Goal: Contribute content

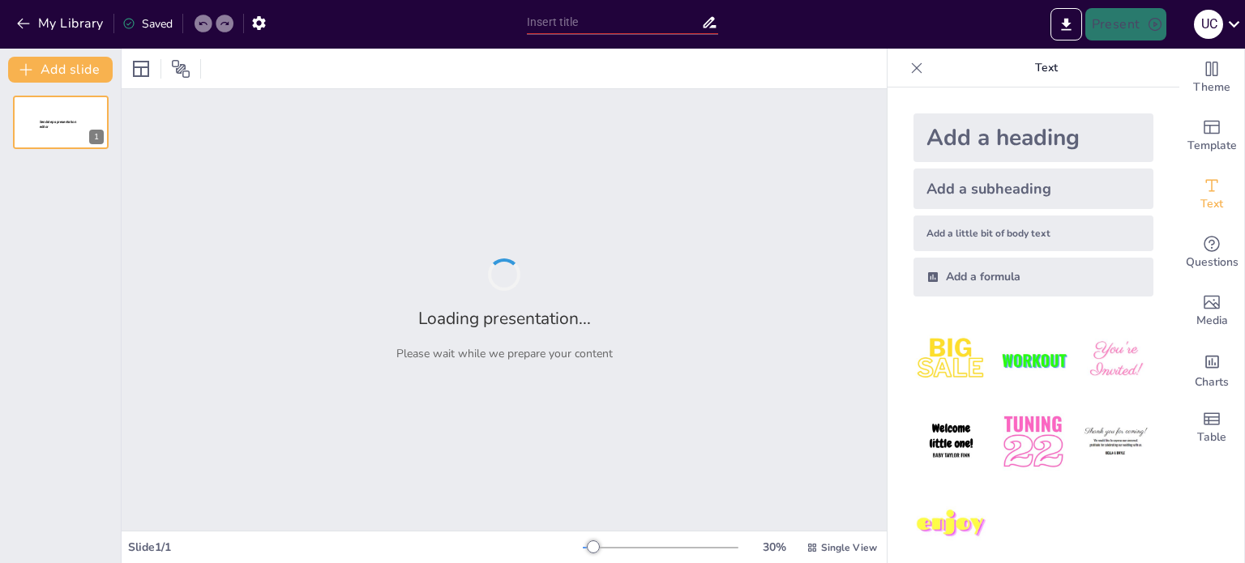
type input "Imported Erronka 1.2 aurkezpena (2).pptx"
type input "Barailak eta [PERSON_NAME]: Tailerrean Eginbeharrekoak"
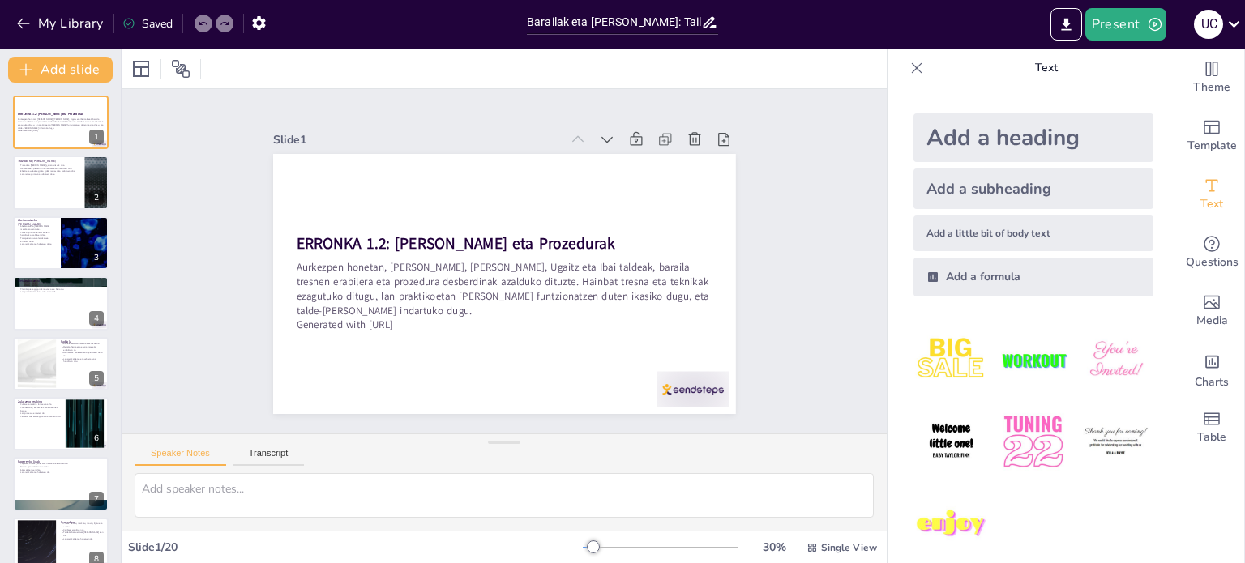
checkbox input "true"
type textarea "Trazadura [PERSON_NAME] praktikoetan funtsezkoak dira, zehaztasun eta segurtasu…"
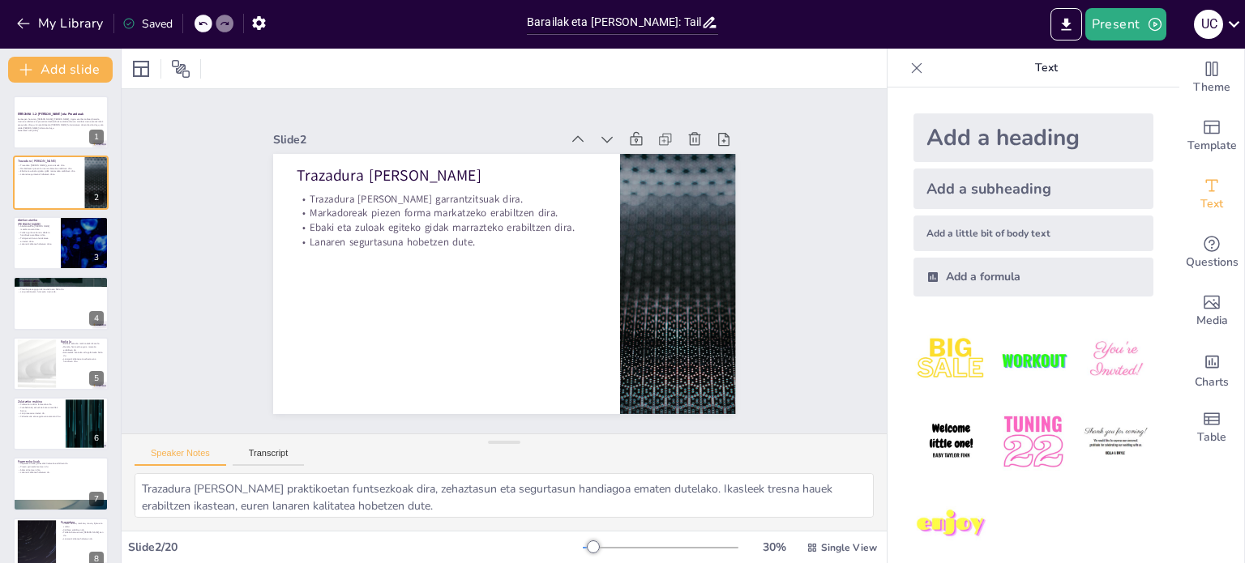
checkbox input "true"
type textarea "Abeilanatzeko [PERSON_NAME] metala mozteko erabiltzen dira, eta horrek piezen f…"
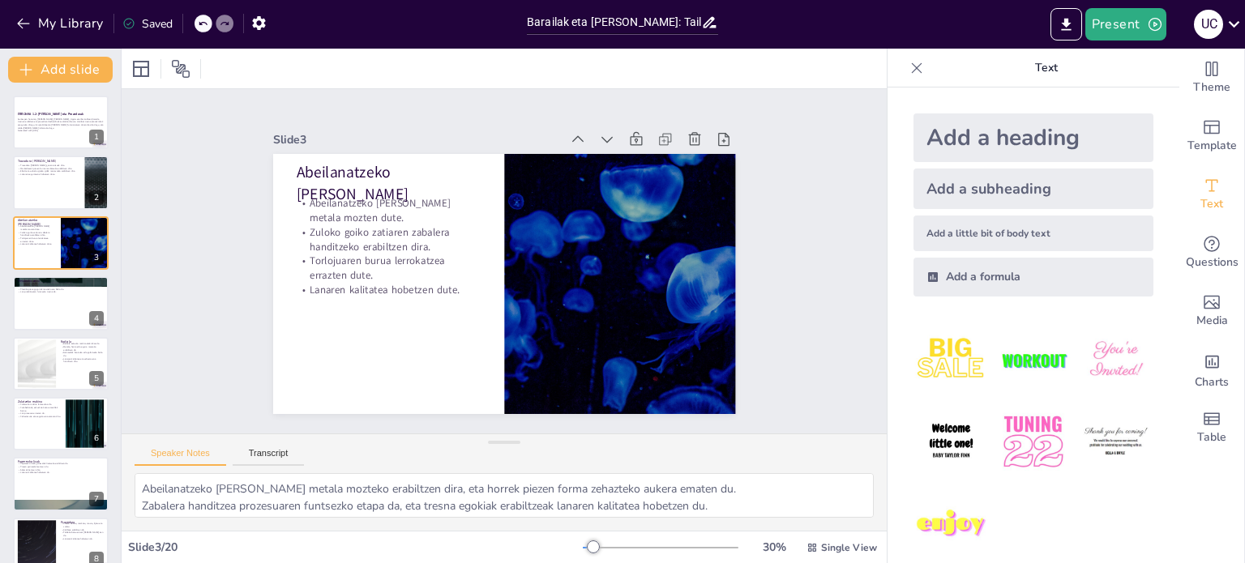
checkbox input "true"
type textarea "Metalezko [PERSON_NAME] batekin eta hortzdun orri batekin funtzionatzen du, eta…"
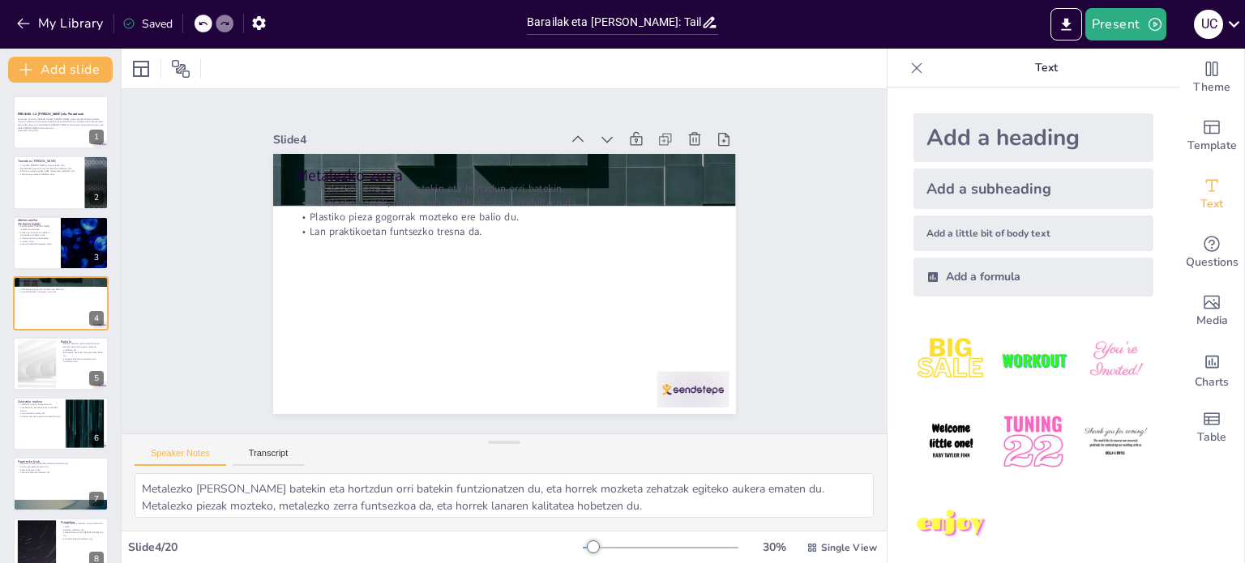
checkbox input "true"
type textarea "Radiala makina elektrikoa da, eta horrek lan praktikoetan eraginkortasuna handi…"
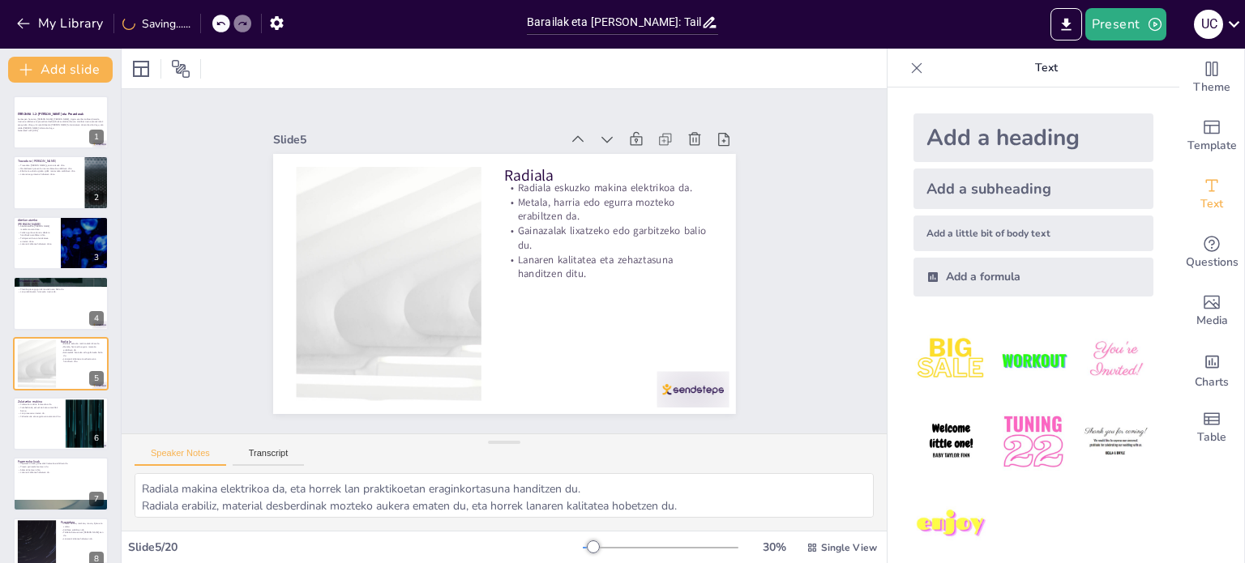
checkbox input "true"
type textarea "Zulatzeko makina lan praktikoetan funtsezko tresna da, eta horrek prozesuaren a…"
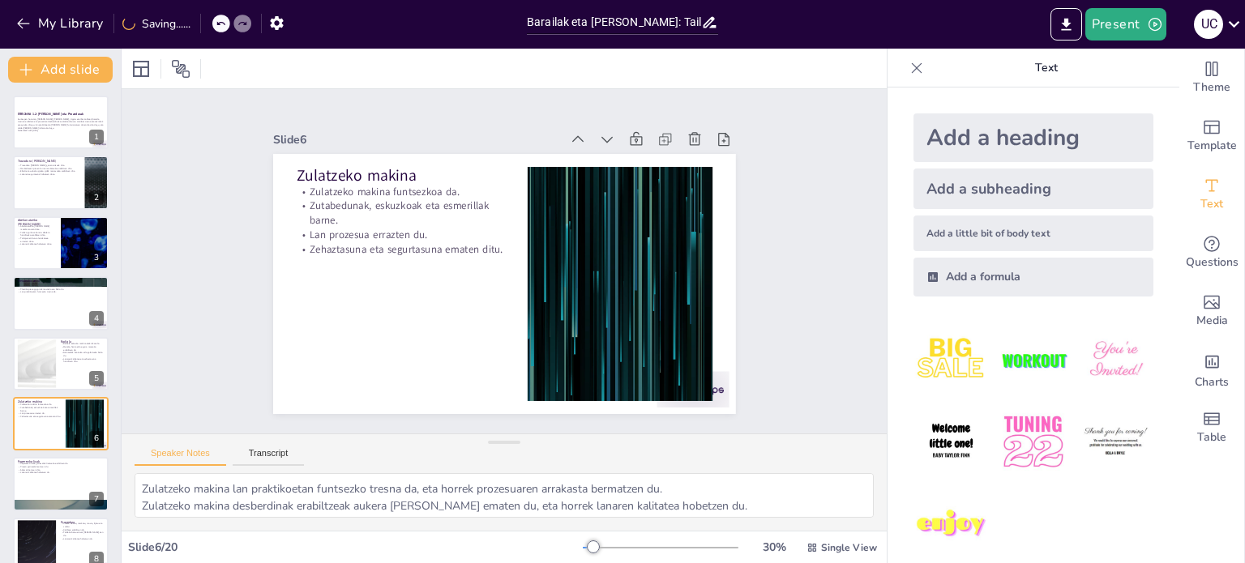
checkbox input "true"
type textarea "Paperezko lixak gainazalak lixatzeko funtsezko materiala da, eta horrek lanaren…"
checkbox input "true"
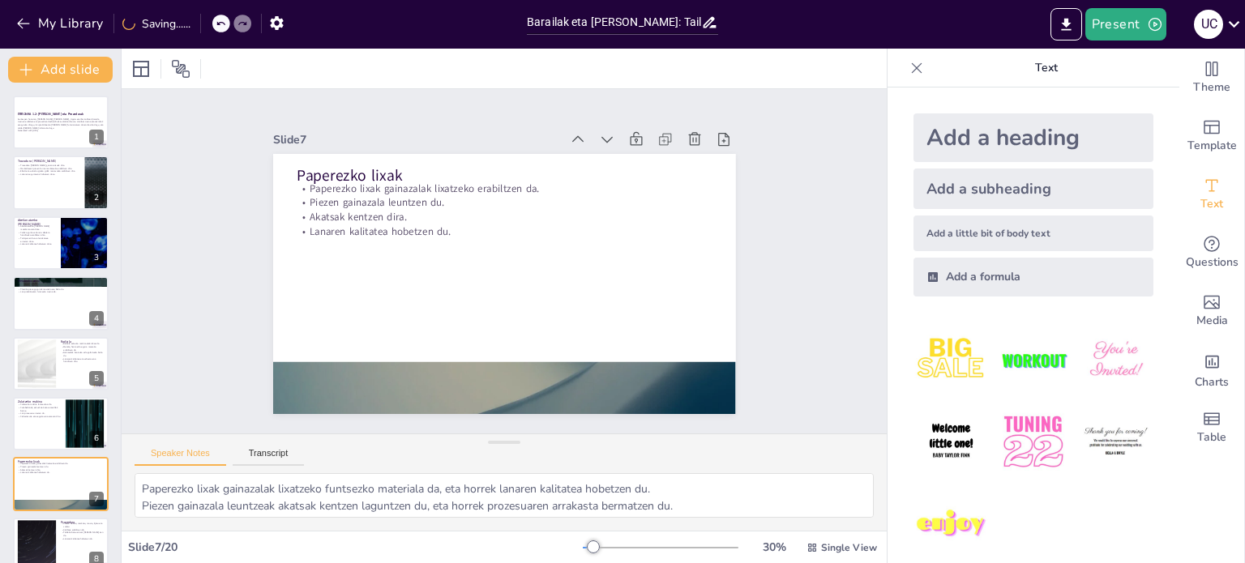
type textarea "Prozedura [PERSON_NAME] lanaren kalitatea hobetzen du, eta ikasleek prozesu des…"
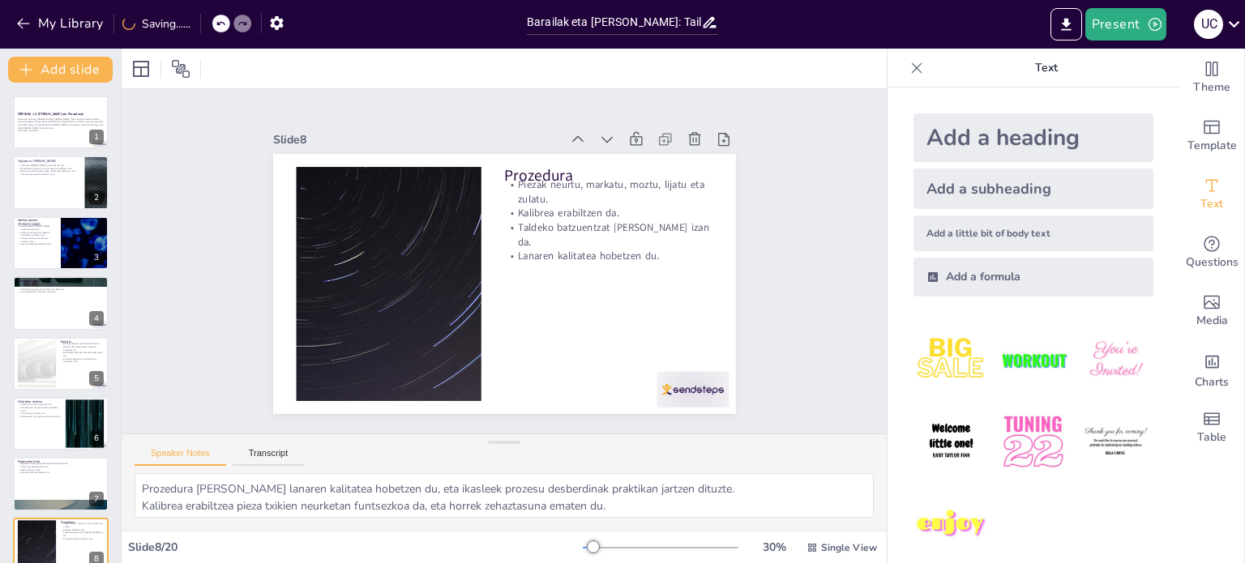
checkbox input "true"
type textarea "Aurkezpenaren amaieran, ikasleei eskerrak ematea garrantzitsua da, euren arreta…"
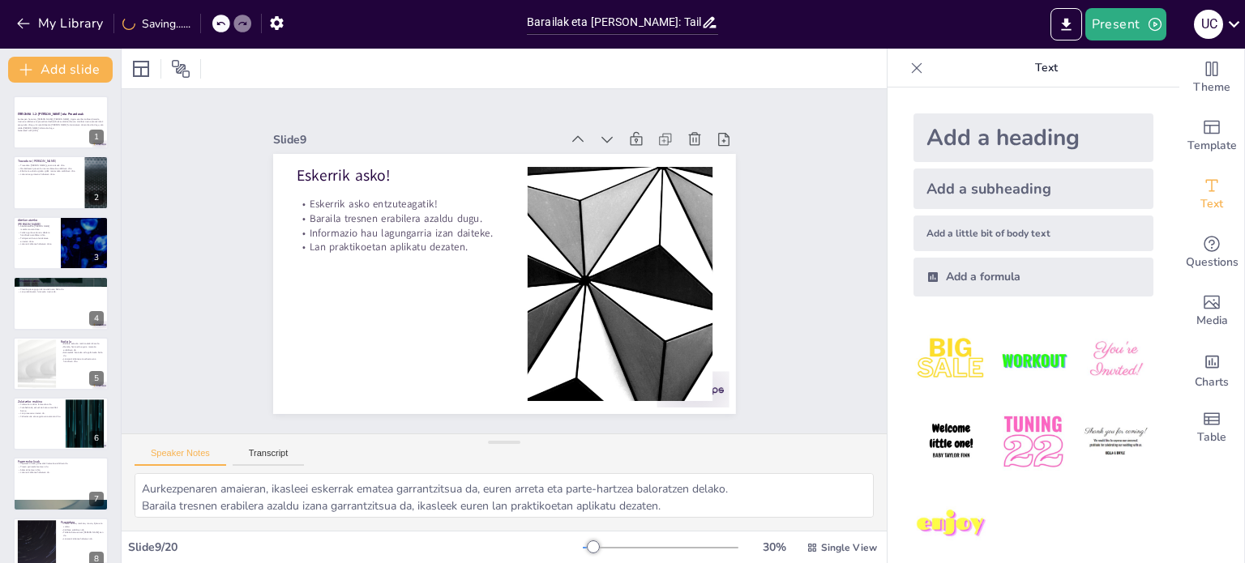
checkbox input "true"
type textarea "Baraila bat gauzak mahai gainean eusteko erabiltzen den tresna da, eta aurkezpe…"
checkbox input "true"
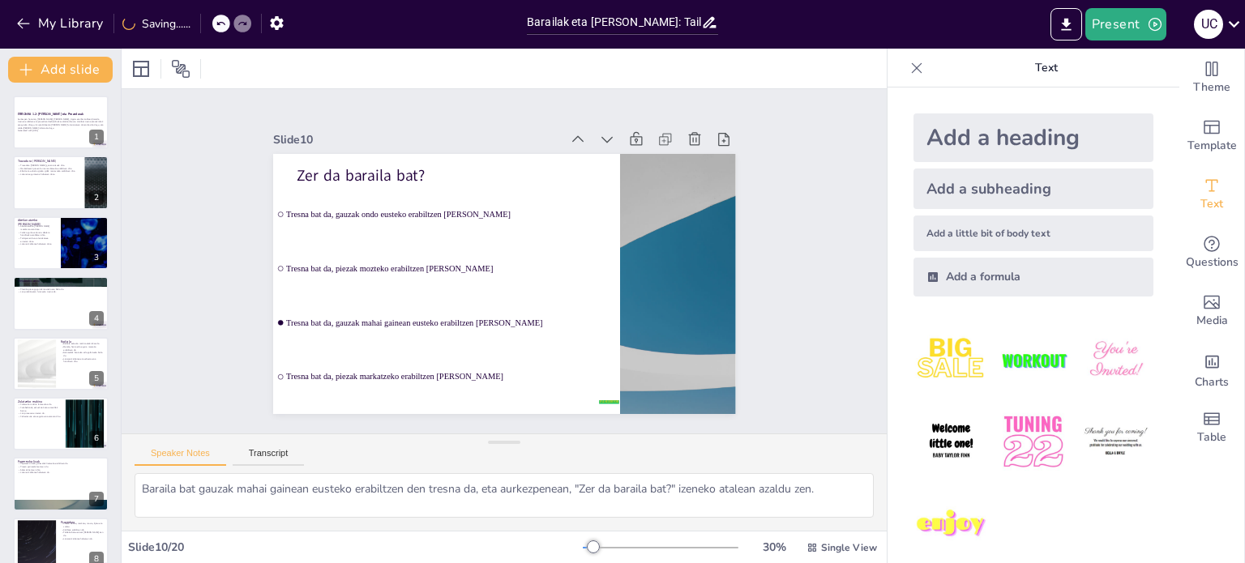
checkbox input "true"
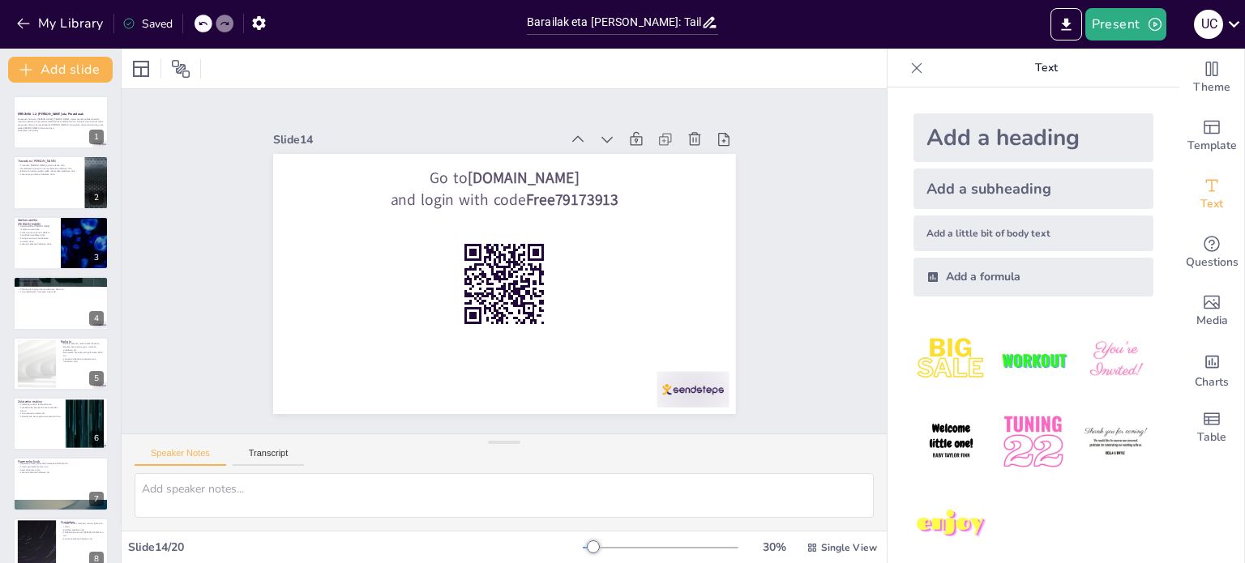
checkbox input "true"
type textarea "Talde-[PERSON_NAME] indartzea ikaskuntza prozesuan funtsezkoa da, eta horrek ik…"
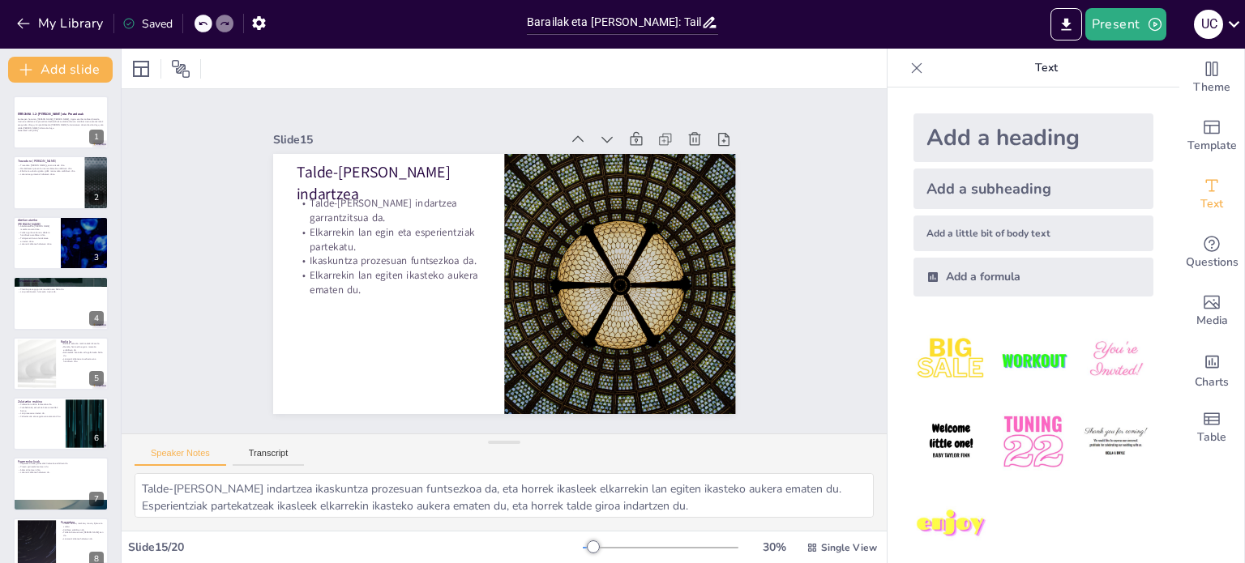
checkbox input "true"
type textarea "Segurtasuna funtsezkoa da lan praktikoetan, eta tresna egokiak erabiltzeak arri…"
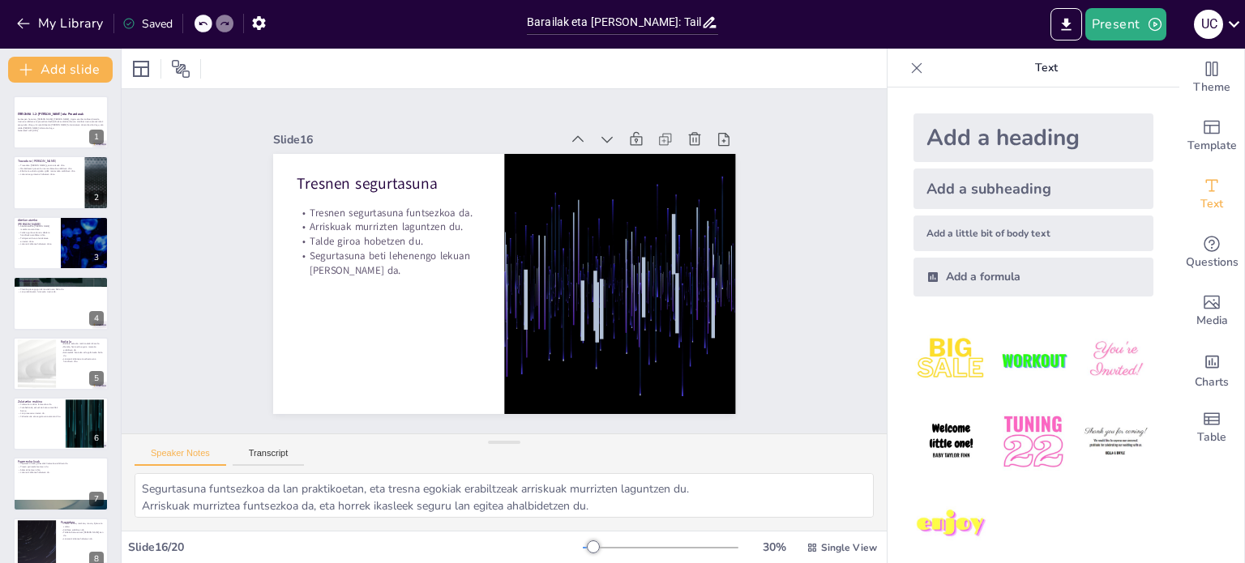
checkbox input "true"
type textarea "Tresnen erabilera egokia funtsezkoa da, eta horrek ikasleek lan praktikoetan ar…"
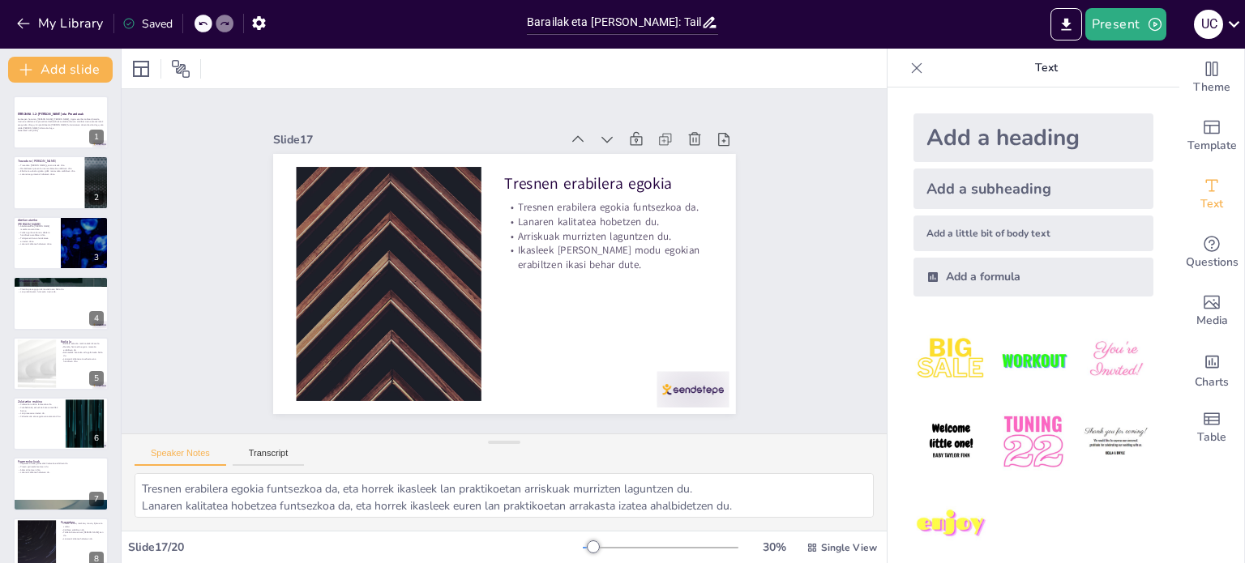
checkbox input "true"
type textarea "Ikasturte hasieran baraila tresnen erabilera ikastea garrantzitsua da, eta horr…"
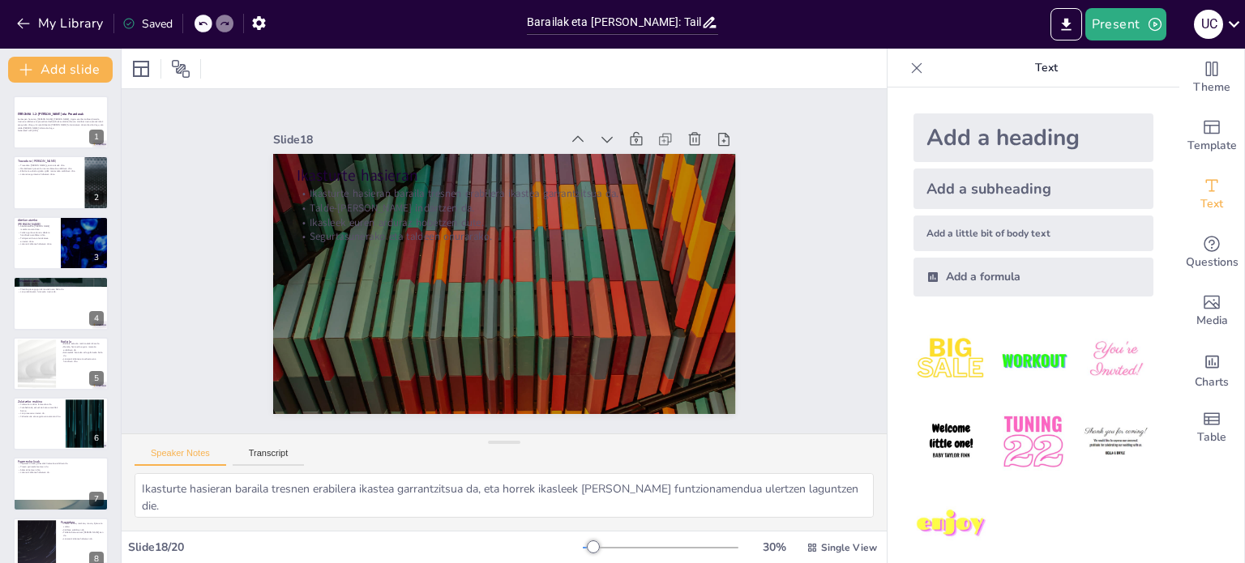
checkbox input "true"
type textarea "Tresnen erabilera egokia funtsezkoa da, eta horrek ikasleek lan praktikoetan ar…"
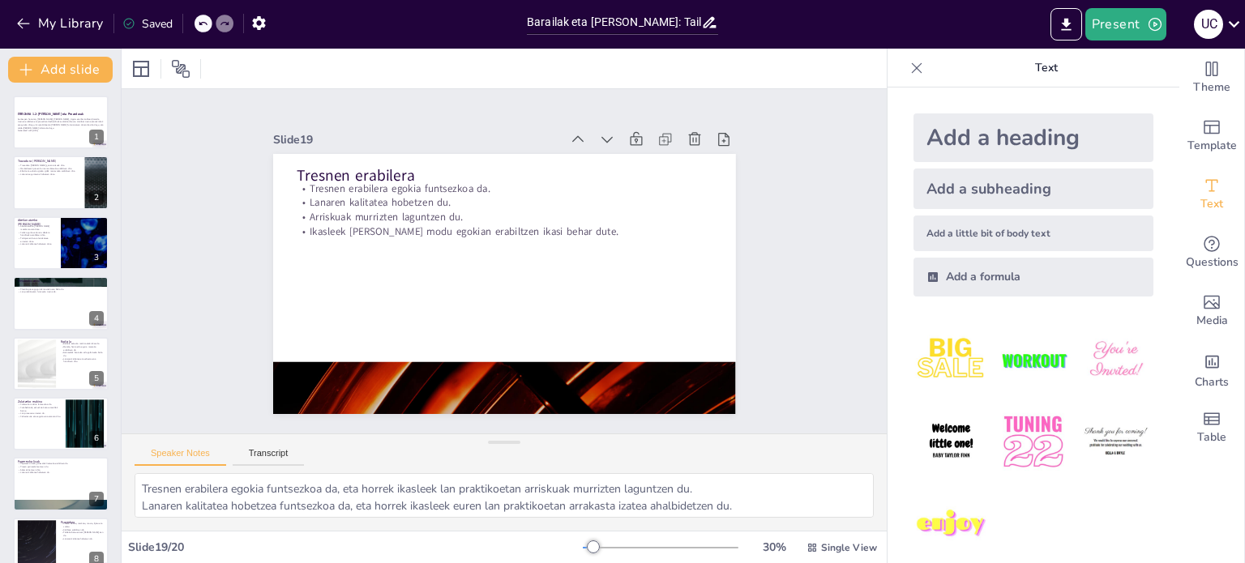
checkbox input "true"
type textarea "Baraila tresnen erabilera azaldu izana garrantzitsua da, ikasleek euren lan pra…"
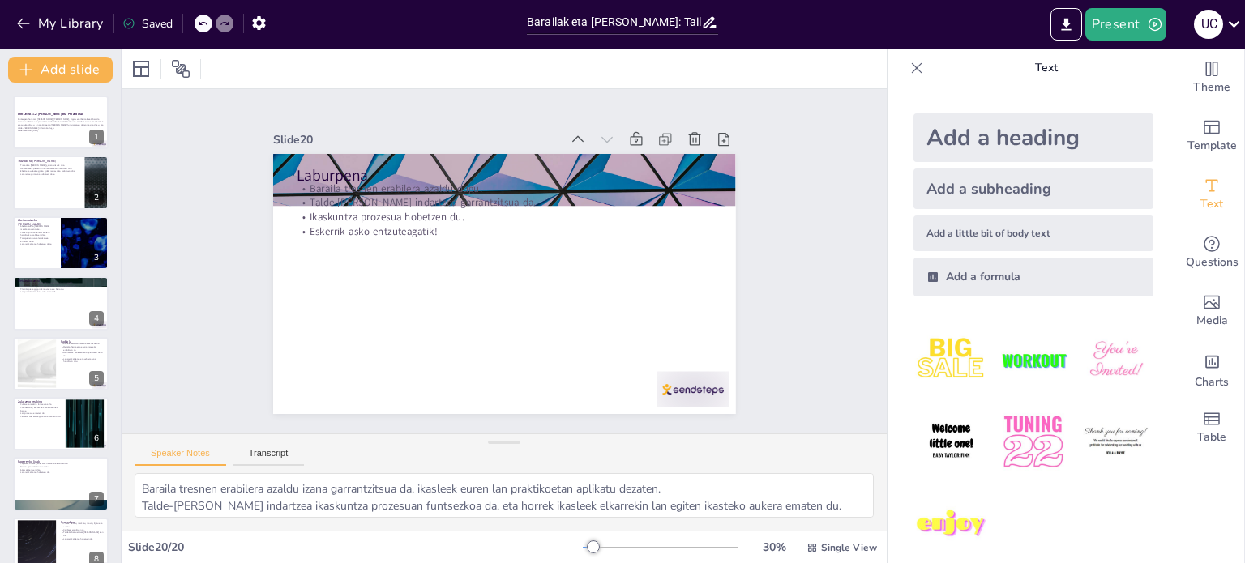
checkbox input "true"
